Goal: Transaction & Acquisition: Purchase product/service

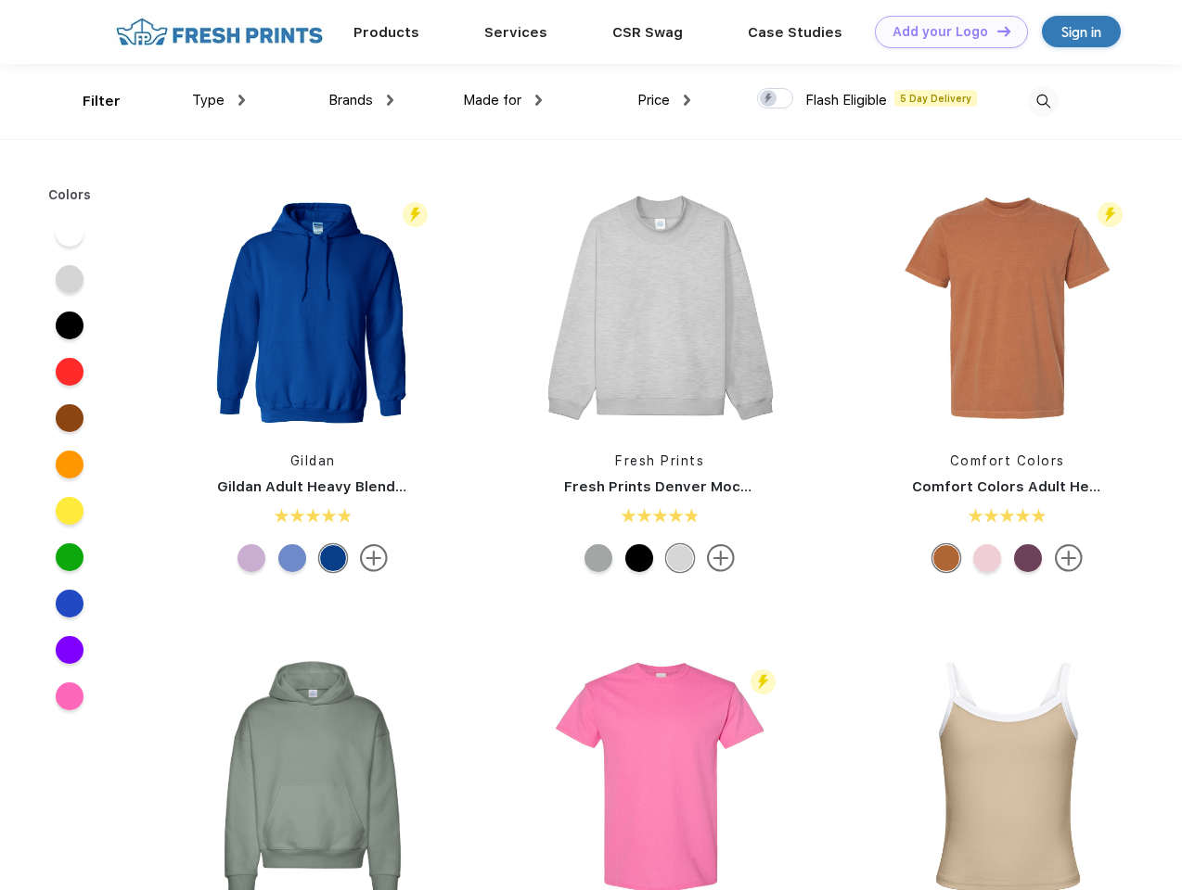
click at [944, 32] on link "Add your Logo Design Tool" at bounding box center [951, 32] width 153 height 32
click at [0, 0] on div "Design Tool" at bounding box center [0, 0] width 0 height 0
click at [995, 31] on link "Add your Logo Design Tool" at bounding box center [951, 32] width 153 height 32
click at [89, 101] on div "Filter" at bounding box center [102, 101] width 38 height 21
click at [219, 100] on span "Type" at bounding box center [208, 100] width 32 height 17
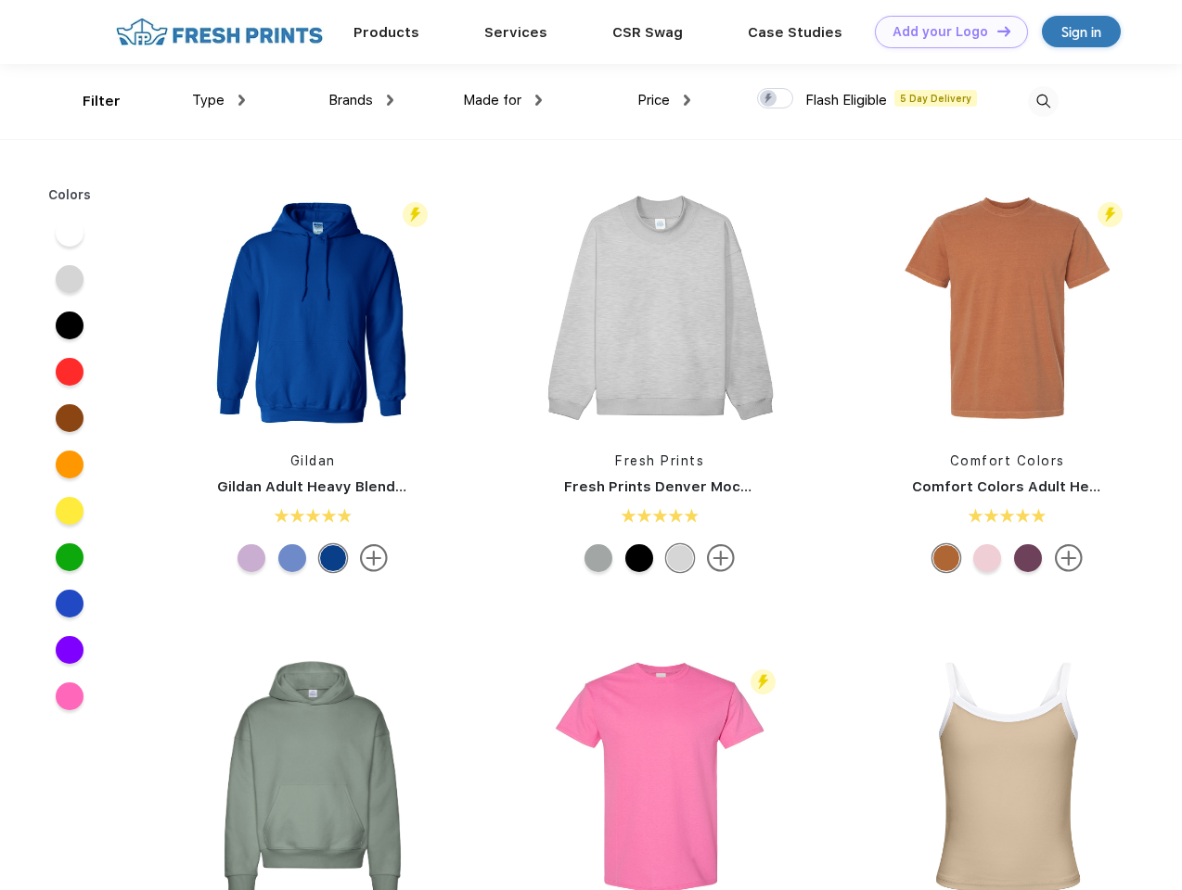
click at [361, 100] on span "Brands" at bounding box center [350, 100] width 45 height 17
click at [503, 100] on span "Made for" at bounding box center [492, 100] width 58 height 17
click at [664, 100] on span "Price" at bounding box center [653, 100] width 32 height 17
click at [775, 99] on div at bounding box center [775, 98] width 36 height 20
click at [769, 99] on input "checkbox" at bounding box center [763, 93] width 12 height 12
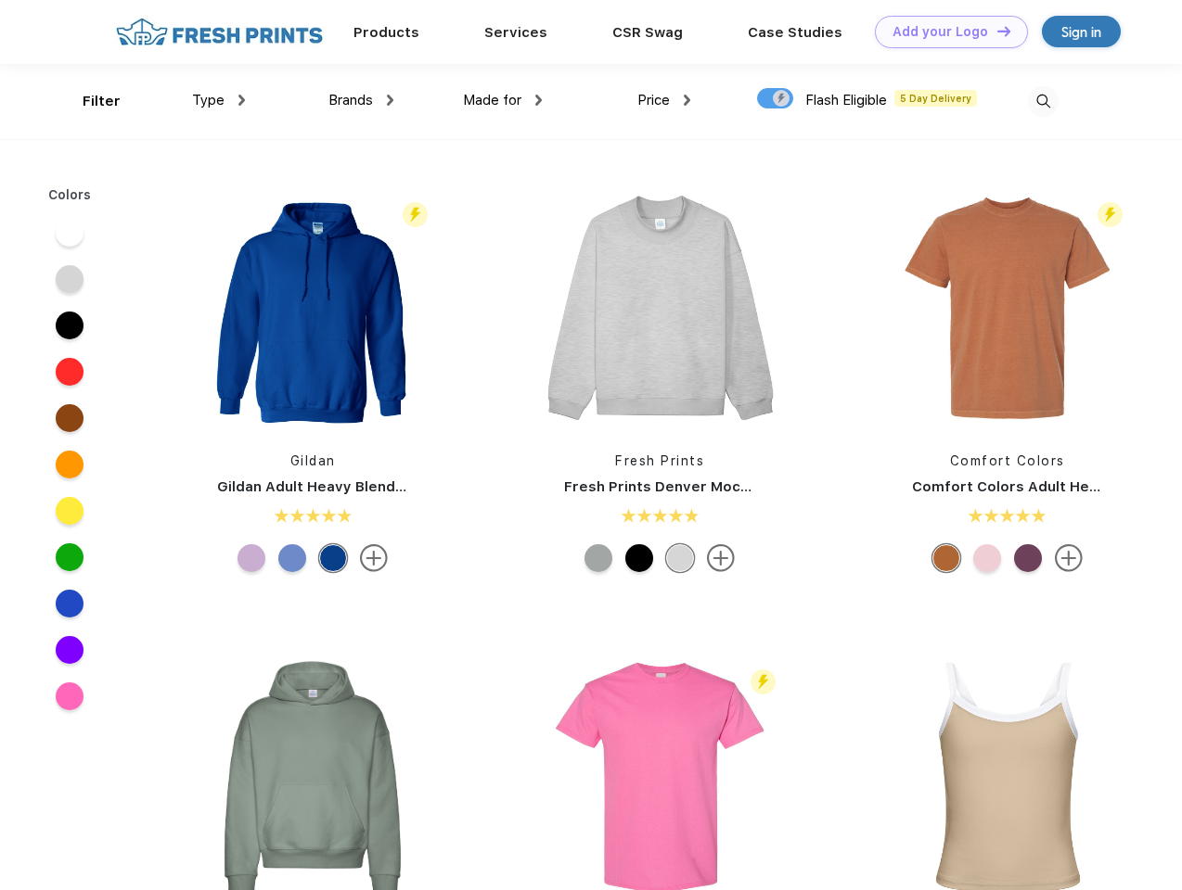
click at [1042, 101] on img at bounding box center [1043, 101] width 31 height 31
